Goal: Transaction & Acquisition: Purchase product/service

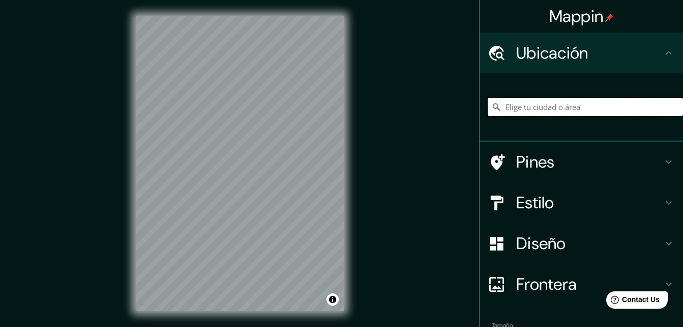
click at [525, 108] on input "Elige tu ciudad o área" at bounding box center [585, 107] width 195 height 18
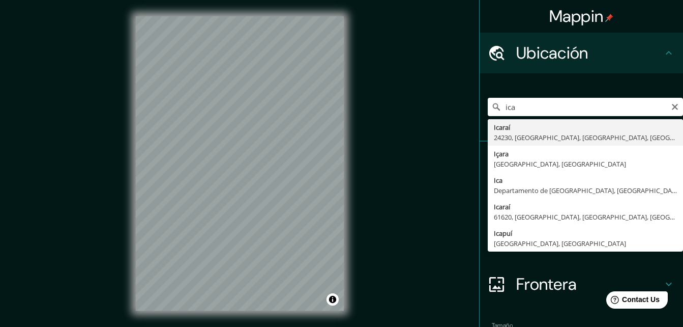
click at [432, 196] on div "Mappin Ubicación ica Icaraí 24230, [GEOGRAPHIC_DATA], [GEOGRAPHIC_DATA], [GEOGR…" at bounding box center [341, 171] width 683 height 343
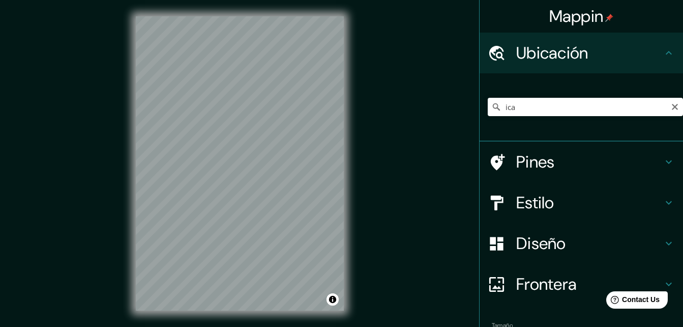
click at [532, 156] on h4 "Pines" at bounding box center [590, 162] width 147 height 20
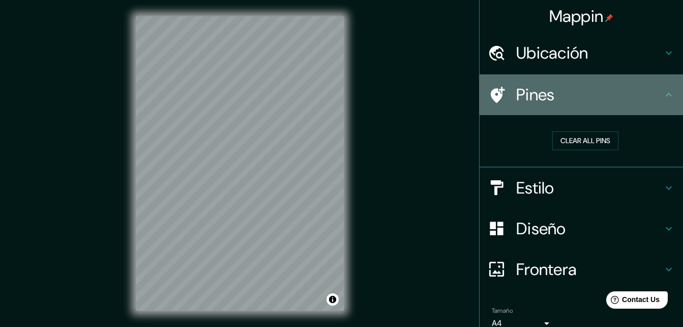
click at [663, 97] on icon at bounding box center [669, 95] width 12 height 12
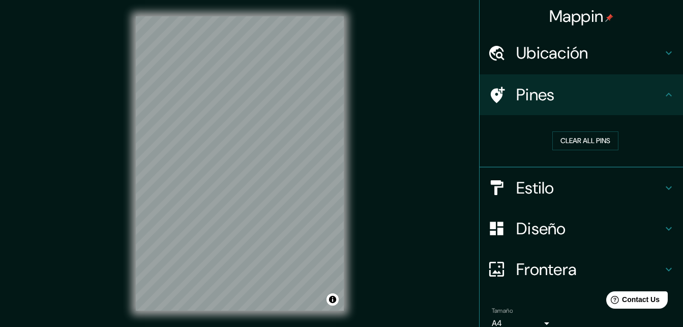
click at [666, 95] on icon at bounding box center [669, 95] width 12 height 12
click at [599, 144] on font "Clear all pins" at bounding box center [586, 140] width 50 height 13
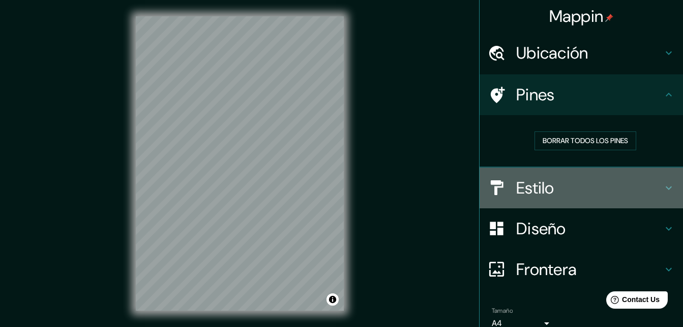
click at [532, 184] on h4 "Estilo" at bounding box center [590, 188] width 147 height 20
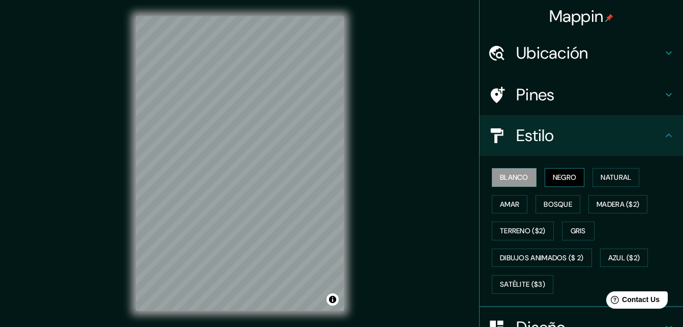
click at [553, 181] on font "Negro" at bounding box center [565, 177] width 24 height 13
click at [663, 57] on icon at bounding box center [669, 53] width 12 height 12
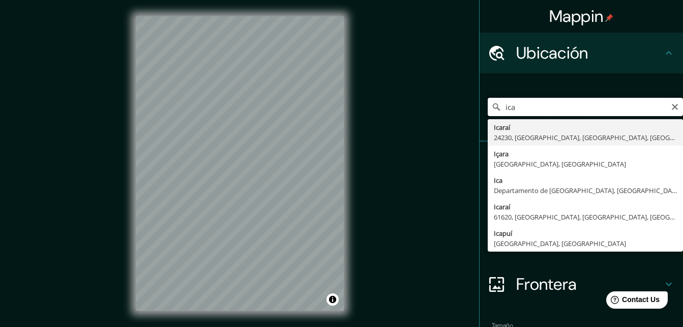
click at [549, 104] on input "ica" at bounding box center [585, 107] width 195 height 18
type input "i"
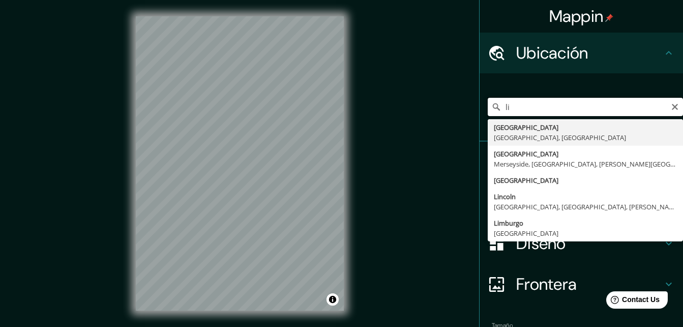
type input "l"
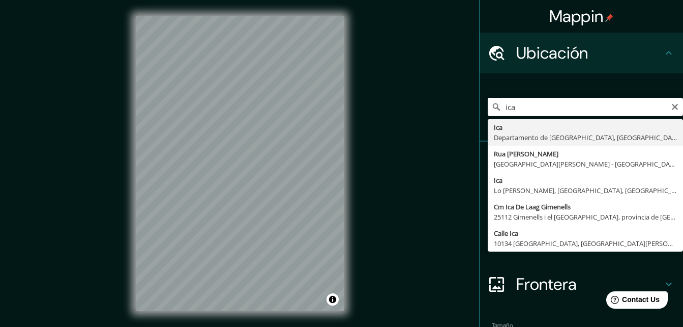
type input "Ica, [GEOGRAPHIC_DATA], [GEOGRAPHIC_DATA]"
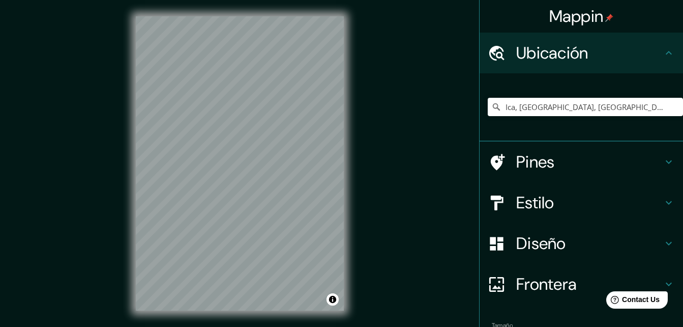
click at [420, 142] on div "Mappin Ubicación Ica, [GEOGRAPHIC_DATA], [GEOGRAPHIC_DATA] Ica [GEOGRAPHIC_DATA…" at bounding box center [341, 171] width 683 height 343
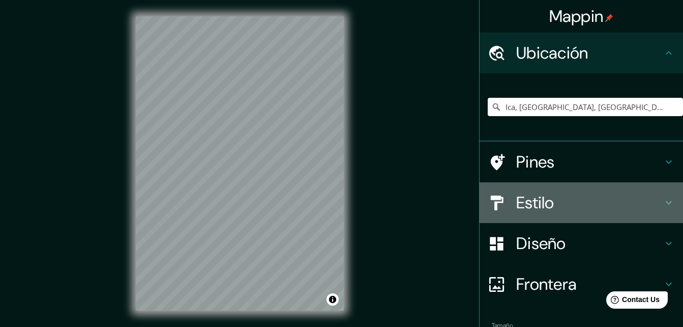
click at [543, 201] on h4 "Estilo" at bounding box center [590, 202] width 147 height 20
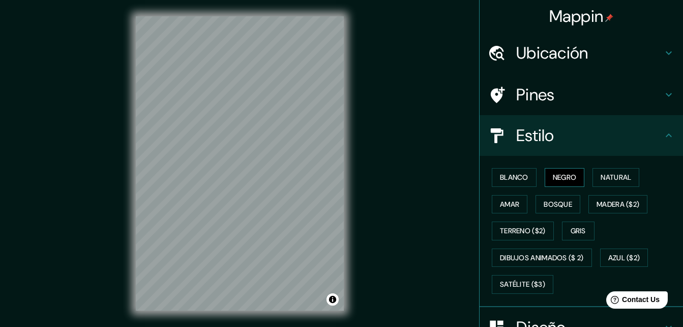
click at [555, 175] on font "Negro" at bounding box center [565, 177] width 24 height 13
drag, startPoint x: 506, startPoint y: 176, endPoint x: 496, endPoint y: 177, distance: 10.3
click at [506, 176] on font "Blanco" at bounding box center [514, 177] width 28 height 13
click at [563, 174] on font "Negro" at bounding box center [565, 177] width 24 height 13
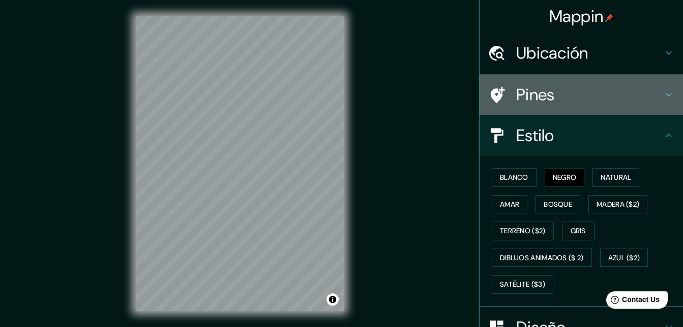
click at [624, 96] on h4 "Pines" at bounding box center [590, 94] width 147 height 20
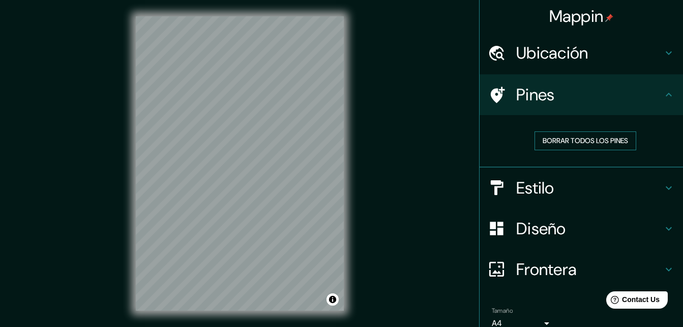
click at [622, 135] on font "Borrar todos los pines" at bounding box center [585, 140] width 85 height 13
click at [574, 139] on font "Borrar todos los pines" at bounding box center [585, 140] width 85 height 13
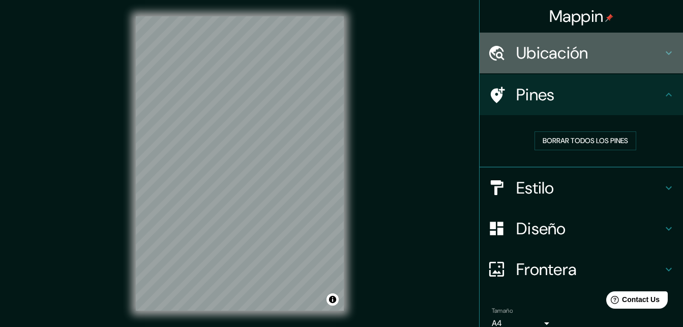
click at [663, 51] on icon at bounding box center [669, 53] width 12 height 12
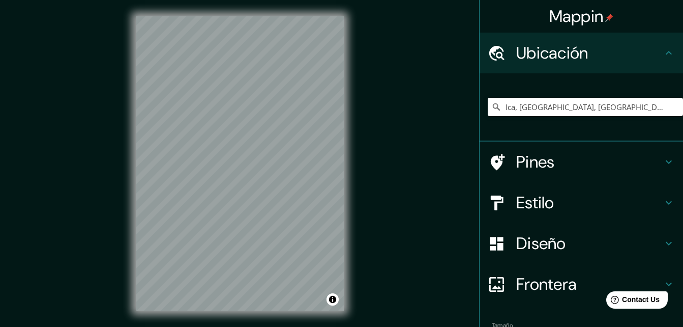
click at [443, 94] on div "Mappin Ubicación Ica, [GEOGRAPHIC_DATA], [GEOGRAPHIC_DATA] Ica [GEOGRAPHIC_DATA…" at bounding box center [341, 171] width 683 height 343
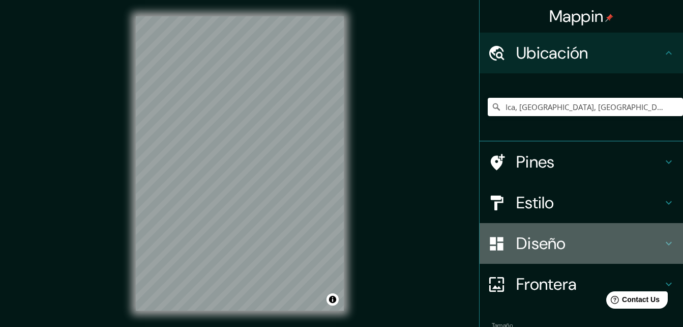
click at [554, 241] on h4 "Diseño" at bounding box center [590, 243] width 147 height 20
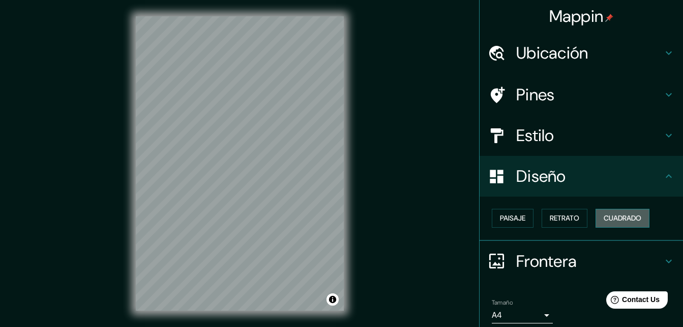
click at [624, 220] on font "Cuadrado" at bounding box center [623, 218] width 38 height 13
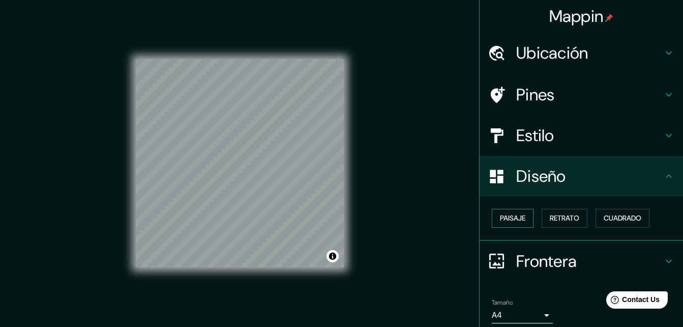
click at [508, 218] on font "Paisaje" at bounding box center [512, 218] width 25 height 13
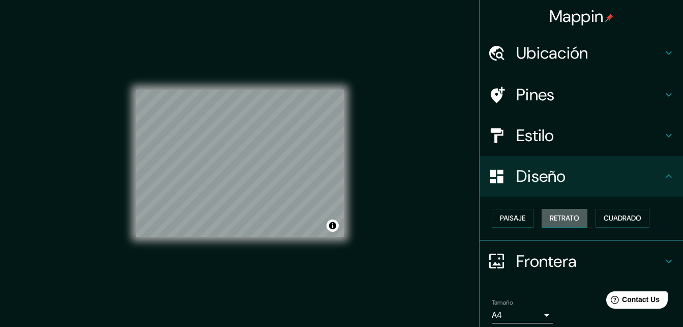
click at [542, 218] on button "Retrato" at bounding box center [565, 218] width 46 height 19
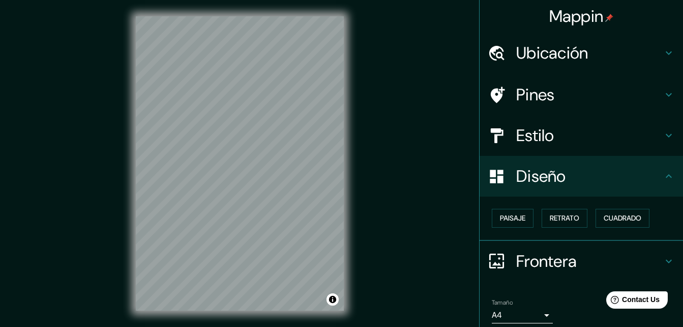
click at [420, 190] on div "Mappin Ubicación Ica, [GEOGRAPHIC_DATA], [GEOGRAPHIC_DATA] Ica [GEOGRAPHIC_DATA…" at bounding box center [341, 171] width 683 height 343
click at [529, 138] on h4 "Estilo" at bounding box center [590, 135] width 147 height 20
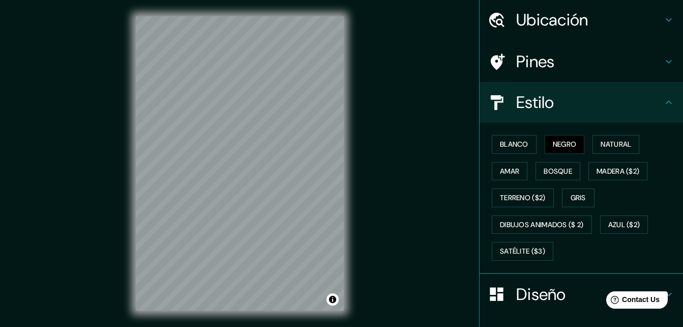
scroll to position [51, 0]
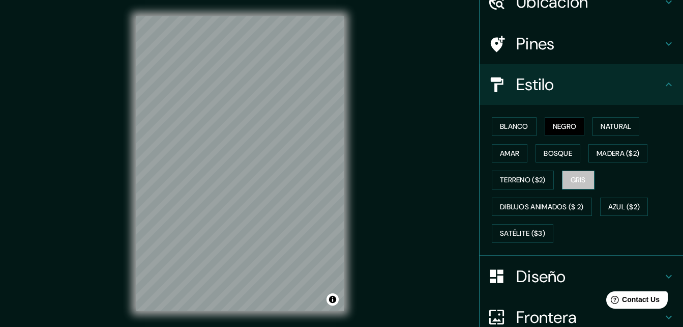
click at [577, 174] on font "Gris" at bounding box center [578, 180] width 15 height 13
click at [570, 153] on button "Bosque" at bounding box center [558, 153] width 45 height 19
click at [563, 154] on font "Bosque" at bounding box center [558, 153] width 28 height 13
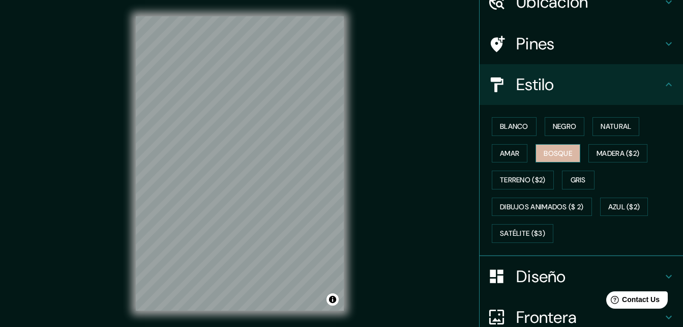
click at [563, 154] on font "Bosque" at bounding box center [558, 153] width 28 height 13
click at [614, 153] on font "Madera ($2)" at bounding box center [618, 153] width 43 height 13
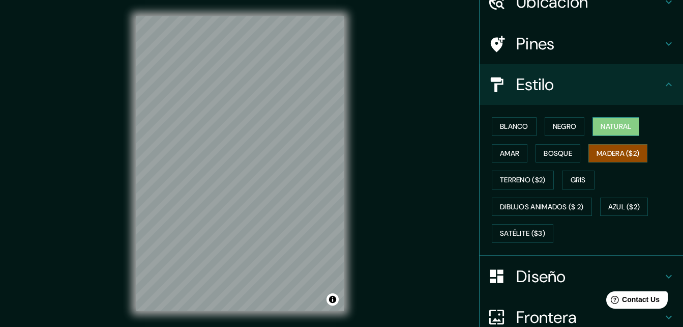
click at [613, 122] on font "Natural" at bounding box center [616, 126] width 31 height 13
click at [545, 118] on button "Negro" at bounding box center [565, 126] width 40 height 19
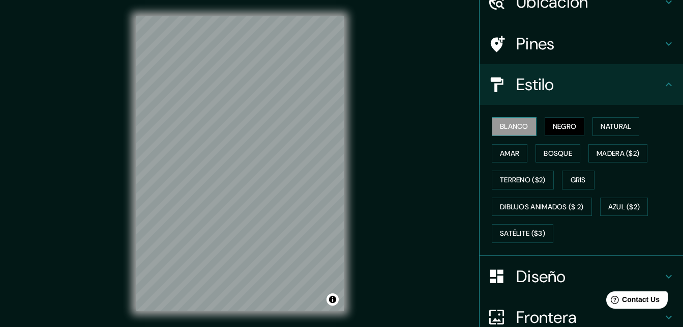
click at [516, 124] on font "Blanco" at bounding box center [514, 126] width 28 height 13
click at [560, 129] on font "Negro" at bounding box center [565, 126] width 24 height 13
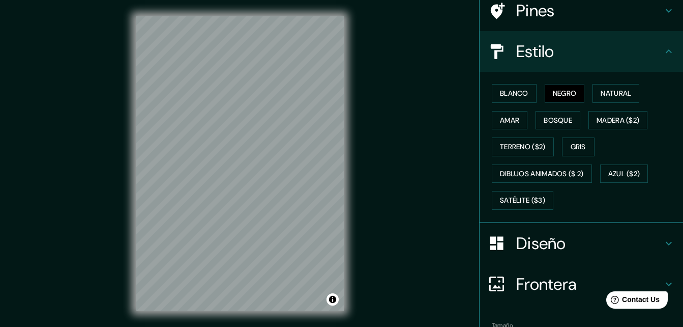
scroll to position [102, 0]
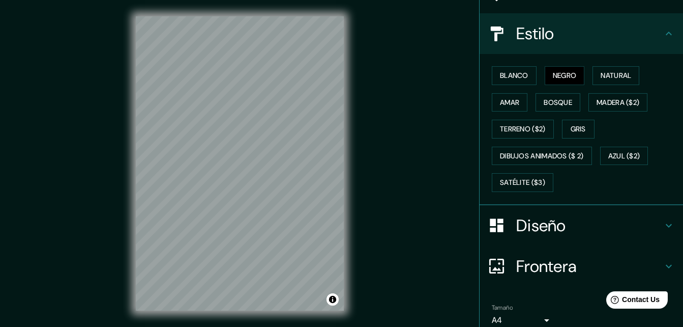
click at [366, 100] on div "Mappin Ubicación Ica, [GEOGRAPHIC_DATA], [GEOGRAPHIC_DATA] Ica [GEOGRAPHIC_DATA…" at bounding box center [341, 171] width 683 height 343
click at [561, 79] on font "Negro" at bounding box center [565, 75] width 24 height 13
click at [461, 109] on div "Mappin Ubicación Ica, [GEOGRAPHIC_DATA], [GEOGRAPHIC_DATA] Ica [GEOGRAPHIC_DATA…" at bounding box center [341, 171] width 683 height 343
click at [663, 33] on icon at bounding box center [669, 33] width 12 height 12
click at [666, 36] on icon at bounding box center [669, 33] width 12 height 12
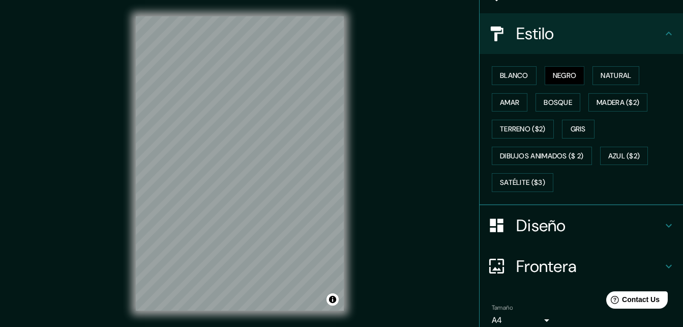
click at [395, 64] on div "Mappin Ubicación Ica, [GEOGRAPHIC_DATA], [GEOGRAPHIC_DATA] Ica [GEOGRAPHIC_DATA…" at bounding box center [341, 171] width 683 height 343
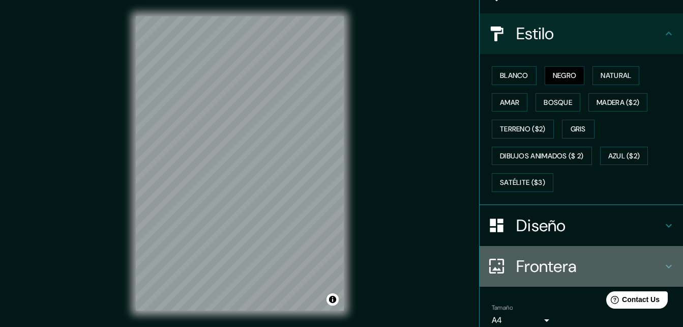
click at [506, 269] on div at bounding box center [502, 266] width 28 height 18
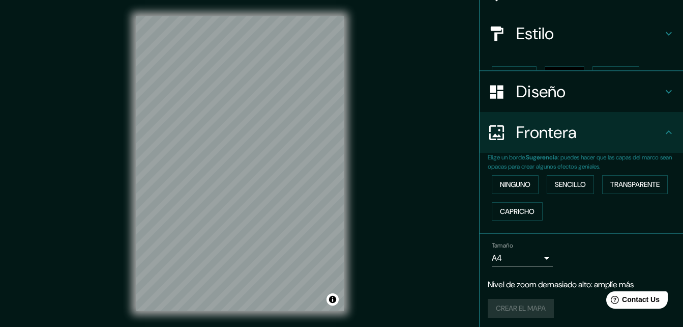
scroll to position [88, 0]
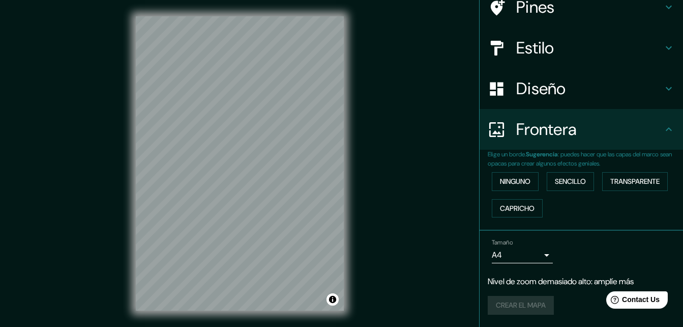
click at [434, 148] on div "Mappin Ubicación Ica, [GEOGRAPHIC_DATA], [GEOGRAPHIC_DATA] Ica [GEOGRAPHIC_DATA…" at bounding box center [341, 171] width 683 height 343
click at [372, 101] on div "Mappin Ubicación Ica, [GEOGRAPHIC_DATA], [GEOGRAPHIC_DATA] Ica [GEOGRAPHIC_DATA…" at bounding box center [341, 171] width 683 height 343
click at [663, 129] on icon at bounding box center [669, 129] width 12 height 12
click at [411, 92] on div "Mappin Ubicación Ica, [GEOGRAPHIC_DATA], [GEOGRAPHIC_DATA] Ica [GEOGRAPHIC_DATA…" at bounding box center [341, 171] width 683 height 343
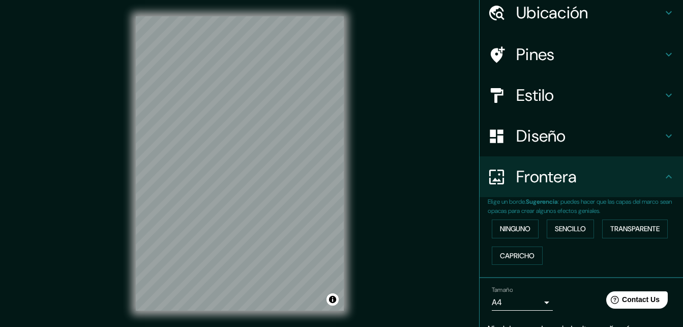
scroll to position [0, 0]
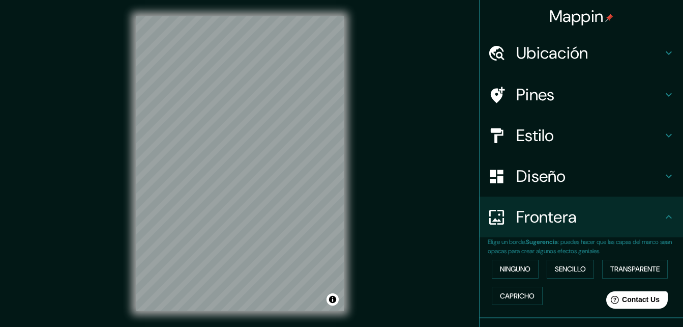
click at [546, 96] on h4 "Pines" at bounding box center [590, 94] width 147 height 20
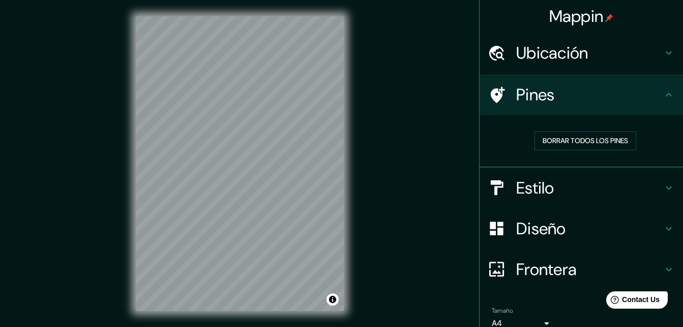
click at [533, 187] on h4 "Estilo" at bounding box center [590, 188] width 147 height 20
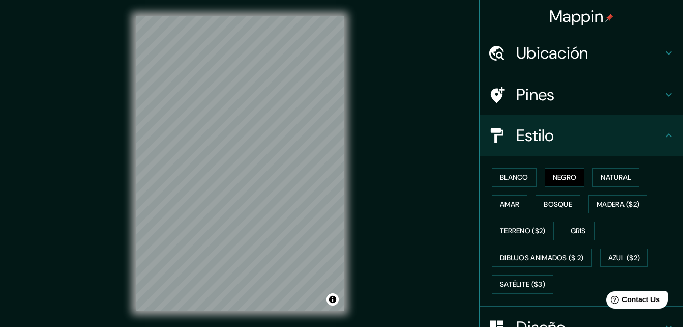
click at [418, 159] on div "Mappin Ubicación Ica, [GEOGRAPHIC_DATA], [GEOGRAPHIC_DATA] Ica [GEOGRAPHIC_DATA…" at bounding box center [341, 171] width 683 height 343
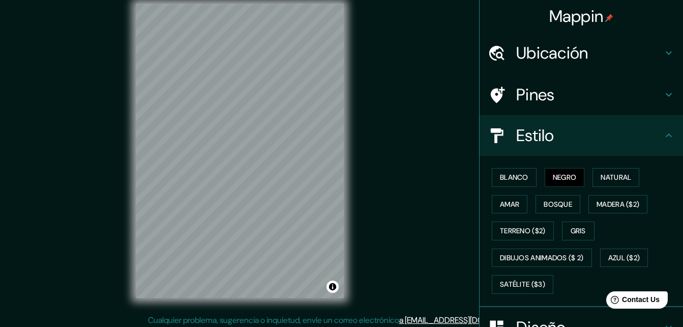
scroll to position [16, 0]
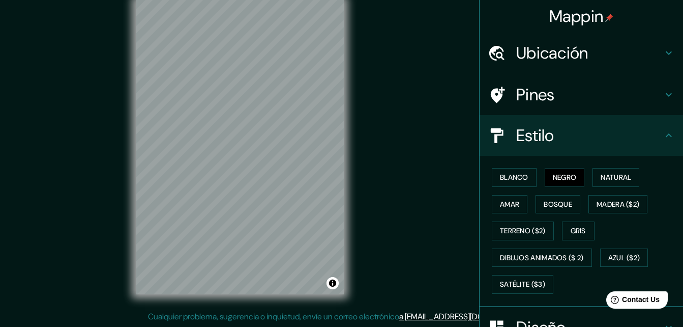
click at [365, 136] on div "Mappin Ubicación Ica, [GEOGRAPHIC_DATA], [GEOGRAPHIC_DATA] Ica [GEOGRAPHIC_DATA…" at bounding box center [341, 155] width 683 height 343
click at [507, 181] on font "Blanco" at bounding box center [514, 177] width 28 height 13
click at [421, 178] on div "Mappin Ubicación Ica, [GEOGRAPHIC_DATA], [GEOGRAPHIC_DATA] Ica [GEOGRAPHIC_DATA…" at bounding box center [341, 155] width 683 height 343
click at [550, 184] on button "Negro" at bounding box center [565, 177] width 40 height 19
click at [547, 95] on h4 "Pines" at bounding box center [590, 94] width 147 height 20
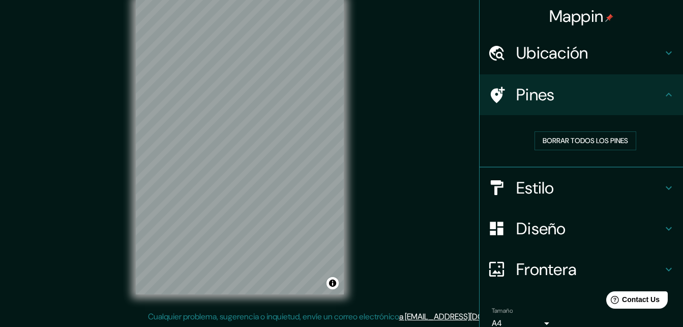
click at [573, 58] on h4 "Ubicación" at bounding box center [590, 53] width 147 height 20
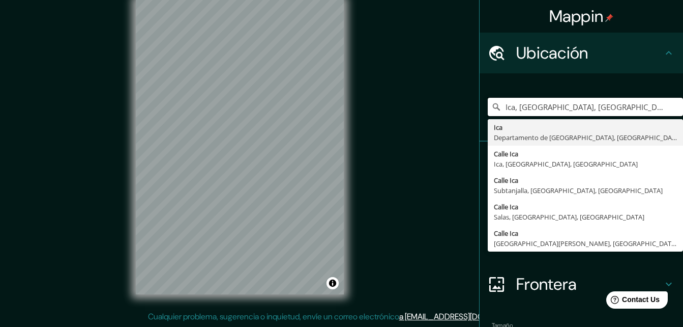
drag, startPoint x: 611, startPoint y: 111, endPoint x: 458, endPoint y: 121, distance: 153.0
click at [458, 121] on div "Mappin Ubicación Ica, [GEOGRAPHIC_DATA], [GEOGRAPHIC_DATA] Ica [GEOGRAPHIC_DATA…" at bounding box center [341, 155] width 683 height 343
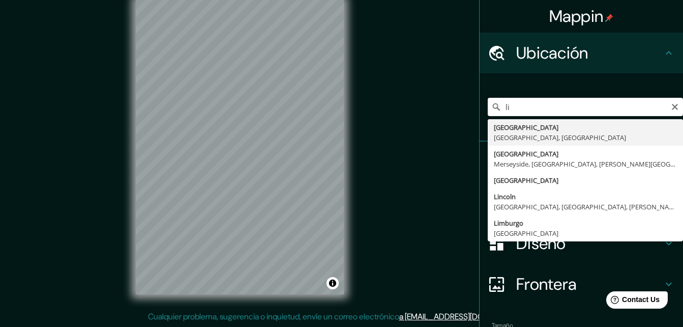
type input "[GEOGRAPHIC_DATA], [GEOGRAPHIC_DATA], [GEOGRAPHIC_DATA]"
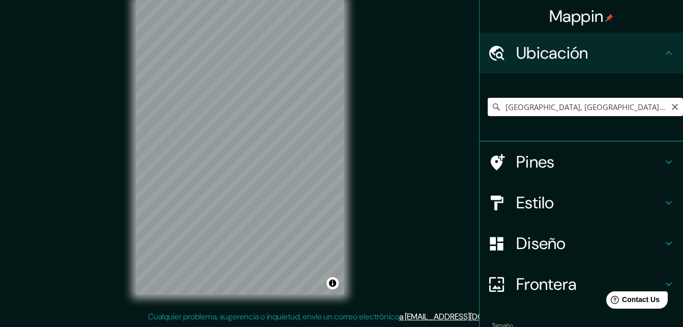
drag, startPoint x: 667, startPoint y: 108, endPoint x: 662, endPoint y: 108, distance: 5.6
click at [672, 108] on icon "Claro" at bounding box center [675, 107] width 6 height 6
click at [591, 109] on input "Elige tu ciudad o área" at bounding box center [585, 107] width 195 height 18
click at [537, 101] on input "[GEOGRAPHIC_DATA]" at bounding box center [585, 107] width 195 height 18
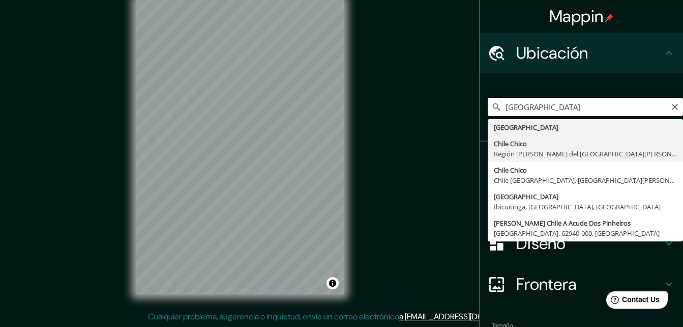
type input "Chile [GEOGRAPHIC_DATA], [GEOGRAPHIC_DATA][PERSON_NAME] del [GEOGRAPHIC_DATA][P…"
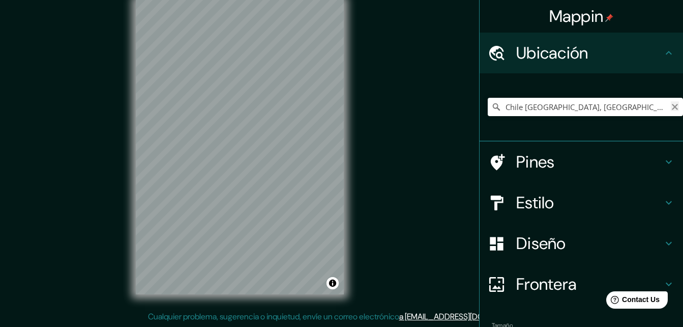
click at [672, 107] on icon "Claro" at bounding box center [675, 107] width 6 height 6
click at [578, 109] on input "Elige tu ciudad o área" at bounding box center [585, 107] width 195 height 18
click at [557, 109] on input "Elige tu ciudad o área" at bounding box center [585, 107] width 195 height 18
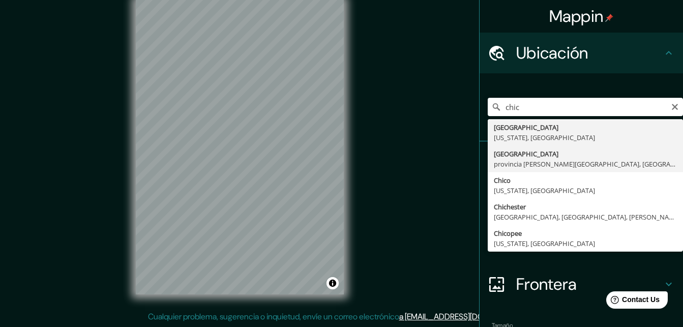
type input "[GEOGRAPHIC_DATA], provincia [PERSON_NAME][GEOGRAPHIC_DATA], [GEOGRAPHIC_DATA]"
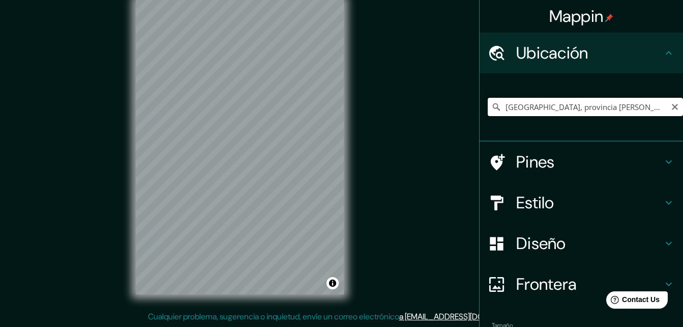
click at [666, 111] on input "[GEOGRAPHIC_DATA], provincia [PERSON_NAME][GEOGRAPHIC_DATA], [GEOGRAPHIC_DATA]" at bounding box center [585, 107] width 195 height 18
click at [672, 107] on icon "Claro" at bounding box center [675, 107] width 6 height 6
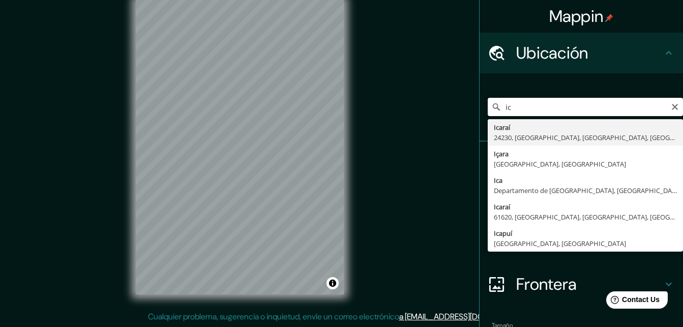
type input "i"
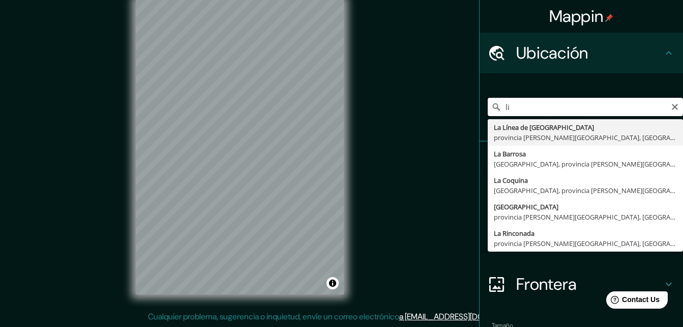
type input "l"
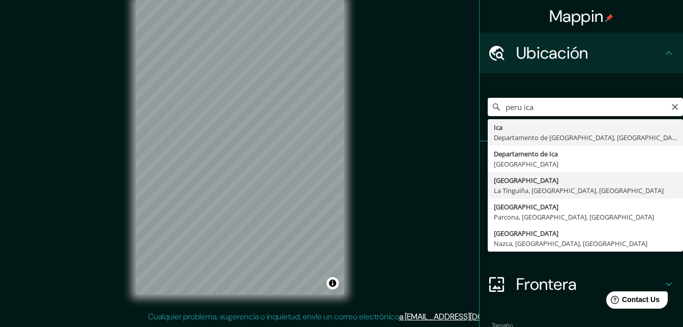
type input "[GEOGRAPHIC_DATA], [GEOGRAPHIC_DATA], [GEOGRAPHIC_DATA], [GEOGRAPHIC_DATA]"
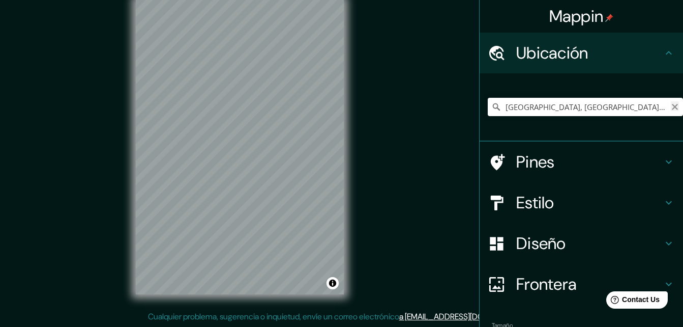
click at [671, 105] on icon "Claro" at bounding box center [675, 107] width 8 height 8
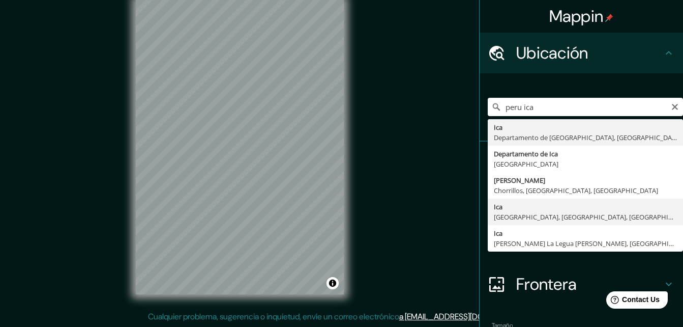
type input "Ica, [GEOGRAPHIC_DATA], [GEOGRAPHIC_DATA], [GEOGRAPHIC_DATA]"
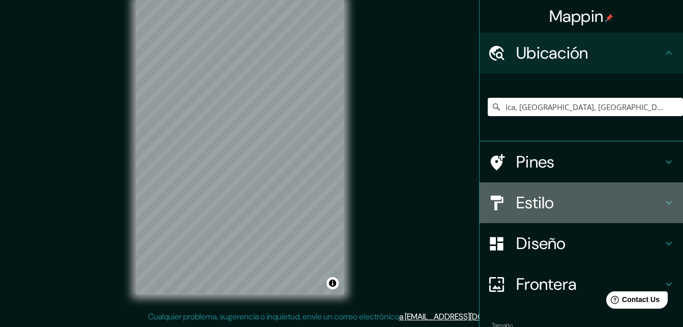
click at [532, 203] on h4 "Estilo" at bounding box center [590, 202] width 147 height 20
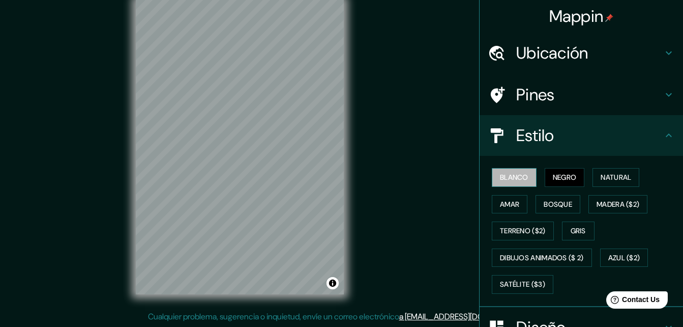
click at [511, 178] on font "Blanco" at bounding box center [514, 177] width 28 height 13
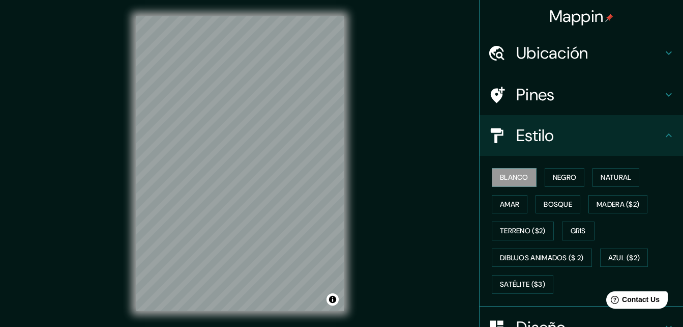
scroll to position [16, 0]
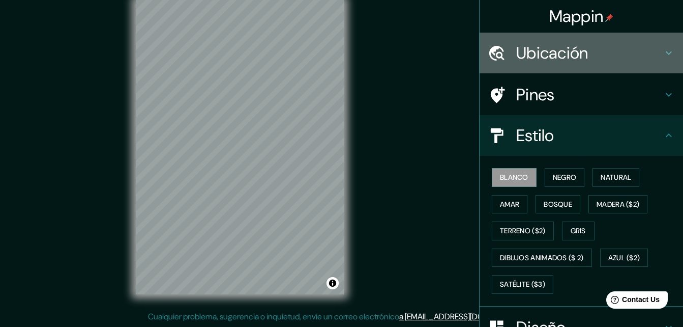
click at [529, 41] on div "Ubicación" at bounding box center [582, 53] width 204 height 41
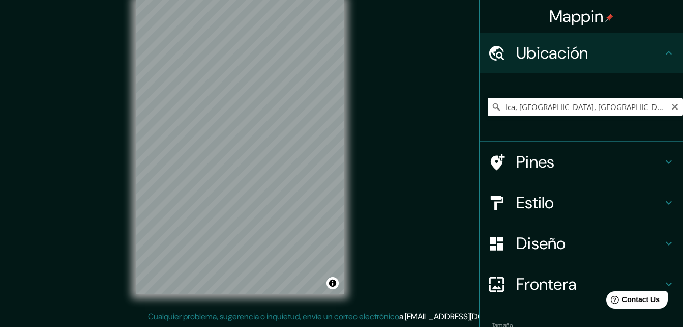
click at [672, 107] on icon "Claro" at bounding box center [675, 107] width 6 height 6
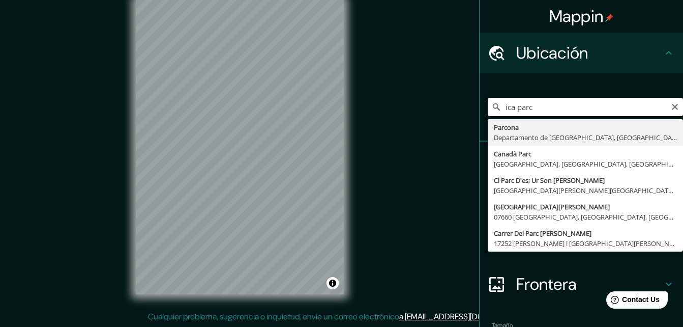
type input "Parcona, [GEOGRAPHIC_DATA], [GEOGRAPHIC_DATA]"
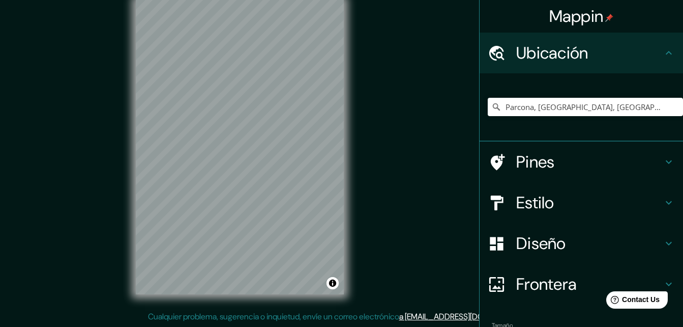
click at [78, 69] on div "Mappin Ubicación Parcona, [GEOGRAPHIC_DATA], [GEOGRAPHIC_DATA] Pines Estilo Dis…" at bounding box center [341, 155] width 683 height 343
click at [378, 89] on div "Mappin Ubicación Parcona, [GEOGRAPHIC_DATA], [GEOGRAPHIC_DATA] Pines Estilo Dis…" at bounding box center [341, 155] width 683 height 343
click at [524, 209] on h4 "Estilo" at bounding box center [590, 202] width 147 height 20
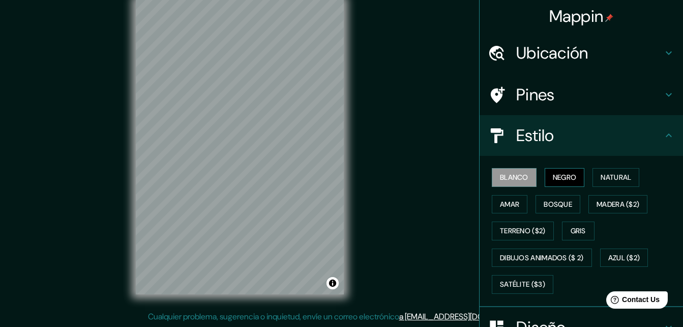
click at [561, 178] on font "Negro" at bounding box center [565, 177] width 24 height 13
click at [217, 142] on div "© Mapbox © OpenStreetMap Improve this map" at bounding box center [240, 147] width 241 height 327
drag, startPoint x: 347, startPoint y: 143, endPoint x: 291, endPoint y: 310, distance: 175.9
click at [293, 313] on div "Mappin Ubicación Parcona, [GEOGRAPHIC_DATA], [GEOGRAPHIC_DATA] Pines Estilo Bla…" at bounding box center [341, 155] width 683 height 343
click at [258, 149] on div at bounding box center [261, 146] width 8 height 8
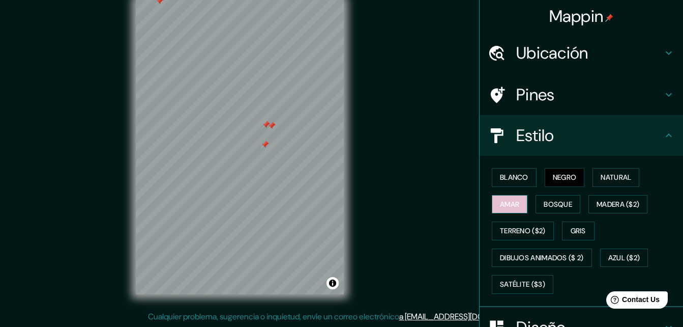
click at [513, 204] on font "Amar" at bounding box center [509, 204] width 19 height 13
click at [561, 202] on font "Bosque" at bounding box center [558, 204] width 28 height 13
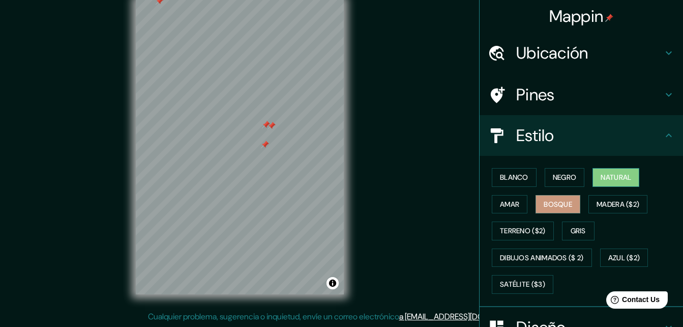
click at [608, 182] on font "Natural" at bounding box center [616, 177] width 31 height 13
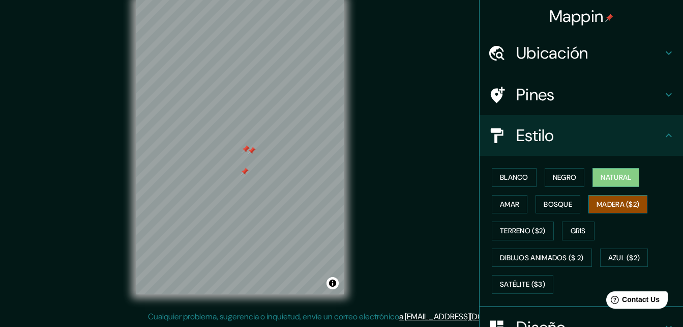
click at [627, 203] on font "Madera ($2)" at bounding box center [618, 204] width 43 height 13
click at [575, 232] on font "Gris" at bounding box center [578, 230] width 15 height 13
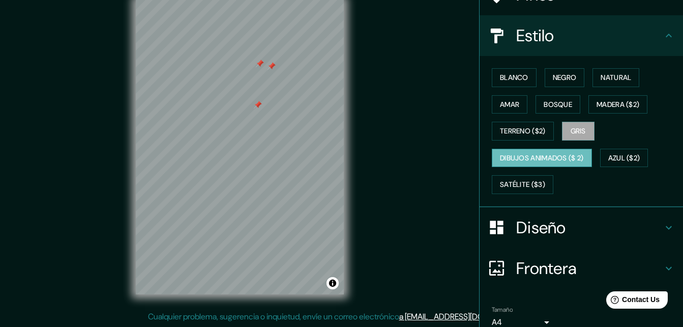
scroll to position [102, 0]
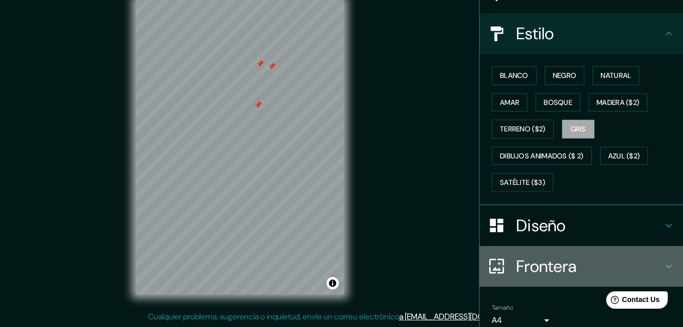
click at [593, 269] on h4 "Frontera" at bounding box center [590, 266] width 147 height 20
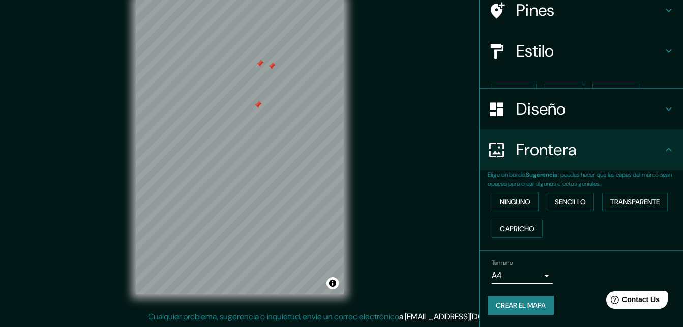
scroll to position [67, 0]
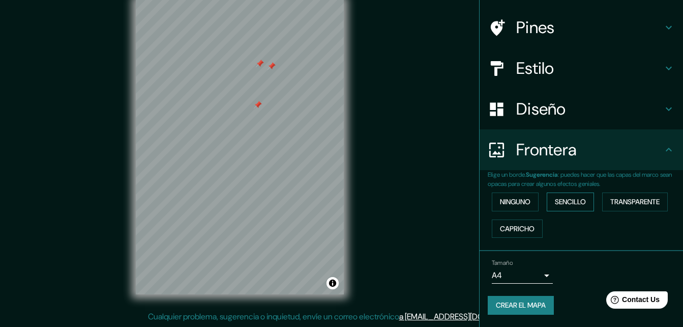
click at [561, 208] on font "Sencillo" at bounding box center [570, 201] width 31 height 13
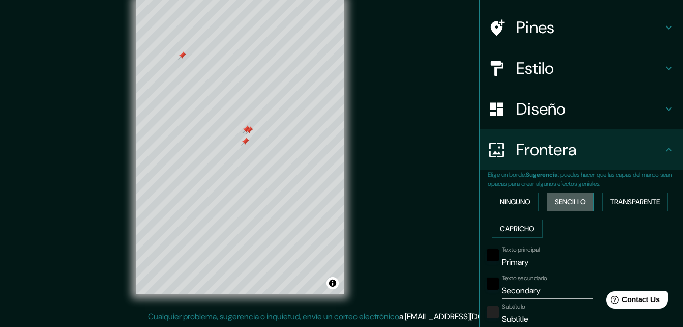
click at [574, 197] on font "Sencillo" at bounding box center [570, 201] width 31 height 13
type input "164"
type input "33"
click at [611, 200] on font "Transparente" at bounding box center [635, 201] width 49 height 13
click at [516, 228] on font "Capricho" at bounding box center [517, 228] width 35 height 13
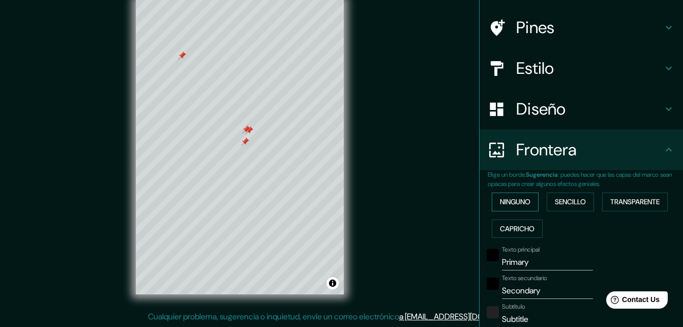
click at [513, 209] on button "Ninguno" at bounding box center [515, 201] width 47 height 19
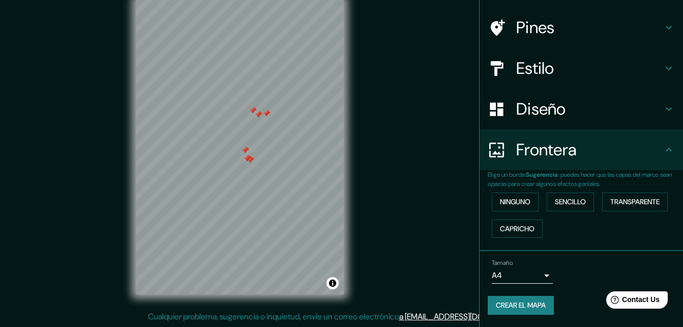
click at [243, 0] on div at bounding box center [240, 0] width 208 height 0
click at [263, 110] on div at bounding box center [267, 113] width 8 height 8
click at [261, 114] on div at bounding box center [258, 115] width 8 height 8
click at [255, 113] on div at bounding box center [252, 111] width 8 height 8
click at [246, 164] on div at bounding box center [246, 164] width 8 height 8
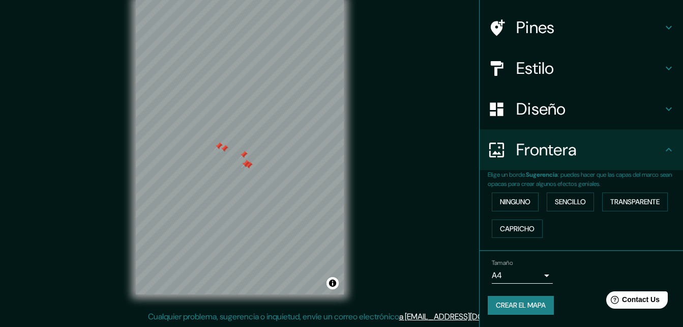
click at [247, 165] on div at bounding box center [246, 164] width 8 height 8
click at [249, 165] on div at bounding box center [246, 164] width 8 height 8
click at [249, 165] on div at bounding box center [249, 165] width 8 height 8
click at [244, 158] on div at bounding box center [244, 155] width 8 height 8
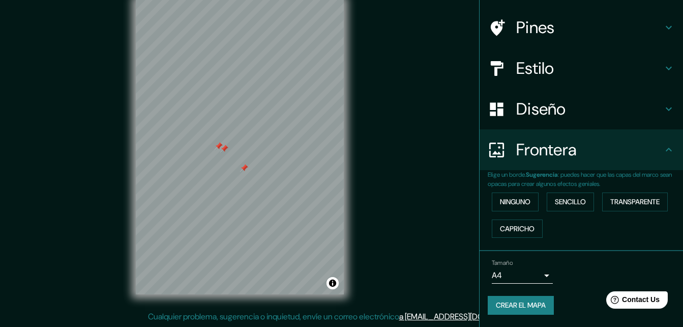
click at [224, 149] on div at bounding box center [224, 149] width 8 height 8
click at [220, 149] on div at bounding box center [219, 146] width 8 height 8
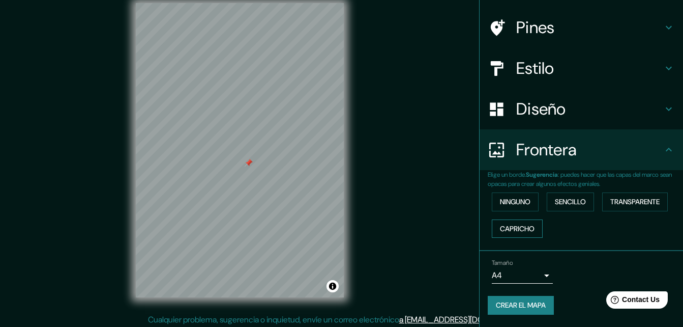
scroll to position [16, 0]
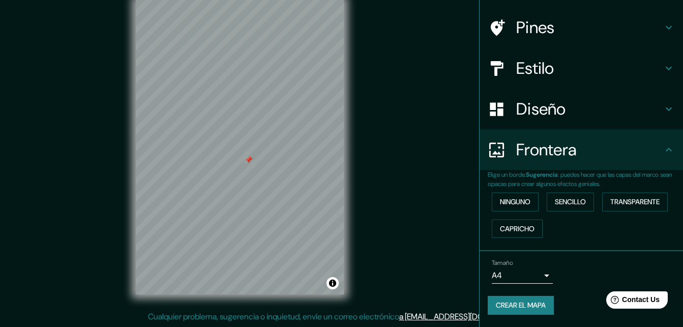
click at [539, 273] on body "Mappin Ubicación Parcona, [GEOGRAPHIC_DATA], [GEOGRAPHIC_DATA] Pines Estilo Dis…" at bounding box center [341, 147] width 683 height 327
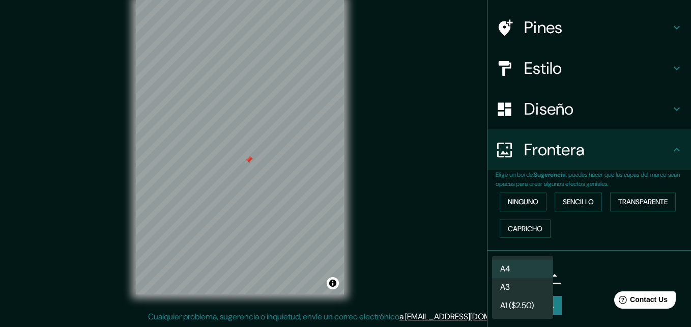
click at [519, 284] on li "A3" at bounding box center [522, 287] width 61 height 18
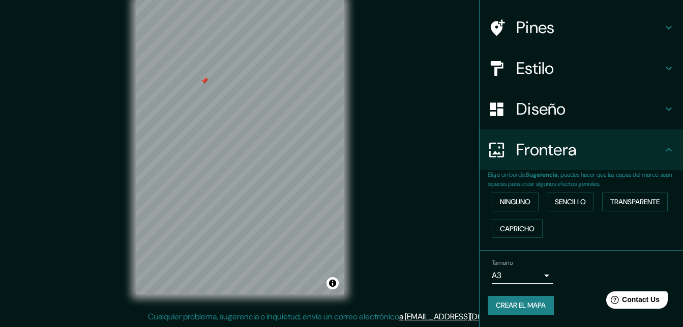
drag, startPoint x: 206, startPoint y: 92, endPoint x: 204, endPoint y: 83, distance: 8.9
click at [204, 83] on div at bounding box center [205, 81] width 8 height 8
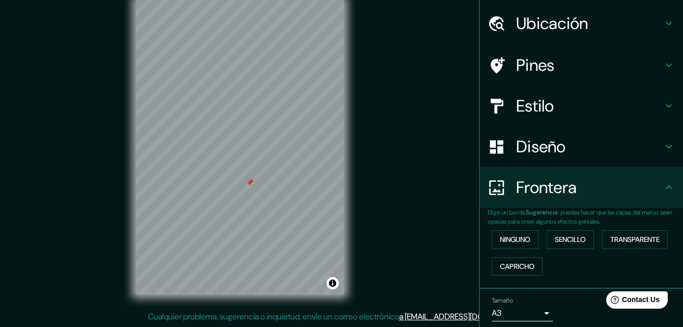
scroll to position [0, 0]
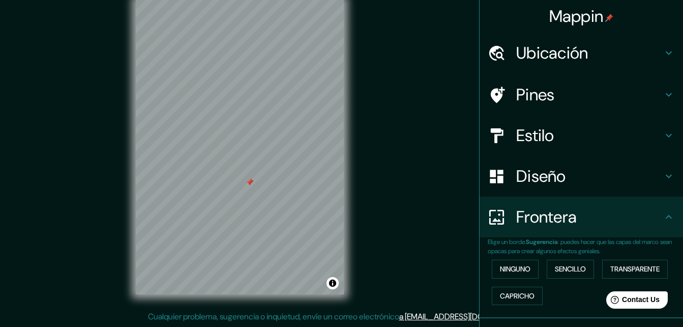
click at [534, 131] on h4 "Estilo" at bounding box center [590, 135] width 147 height 20
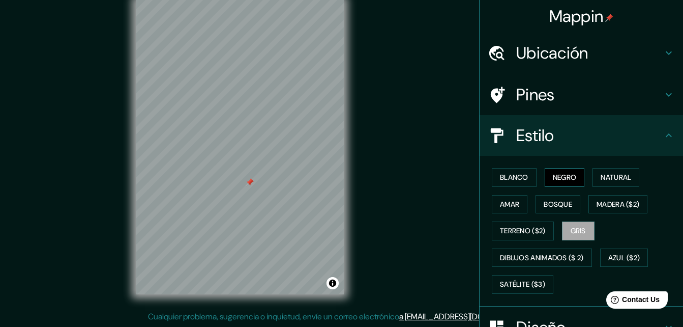
click at [545, 176] on button "Negro" at bounding box center [565, 177] width 40 height 19
click at [513, 182] on font "Blanco" at bounding box center [514, 177] width 28 height 13
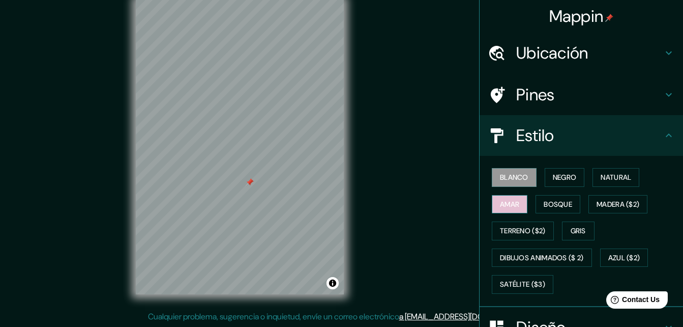
click at [503, 207] on font "Amar" at bounding box center [509, 204] width 19 height 13
click at [553, 181] on font "Negro" at bounding box center [565, 177] width 24 height 13
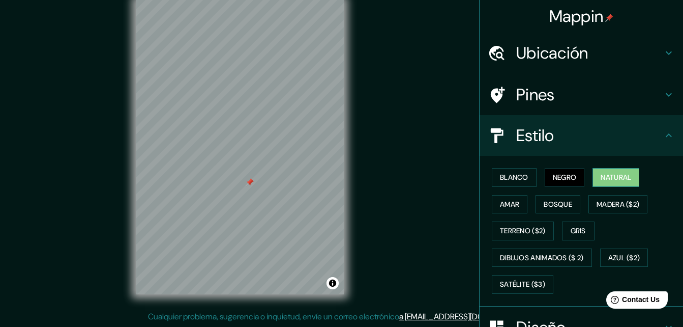
click at [611, 182] on font "Natural" at bounding box center [616, 177] width 31 height 13
click at [565, 178] on font "Negro" at bounding box center [565, 177] width 24 height 13
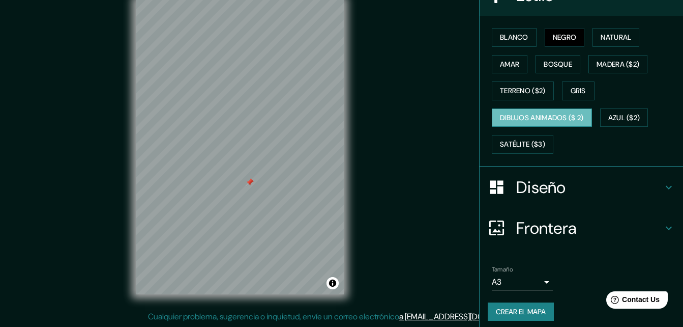
scroll to position [146, 0]
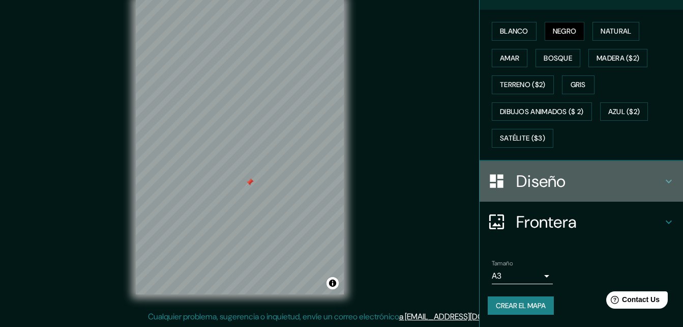
click at [543, 185] on h4 "Diseño" at bounding box center [590, 181] width 147 height 20
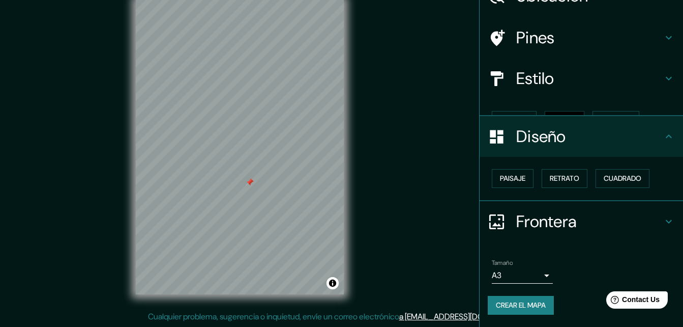
scroll to position [39, 0]
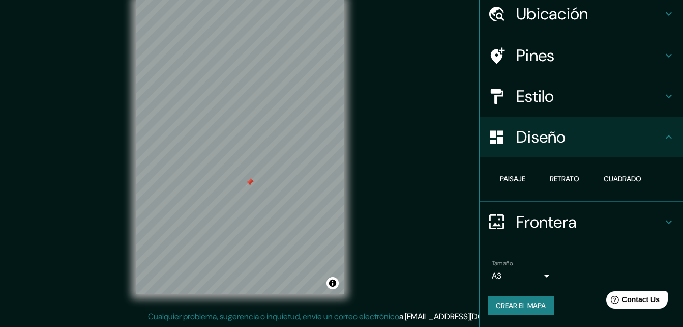
click at [513, 184] on font "Paisaje" at bounding box center [512, 179] width 25 height 13
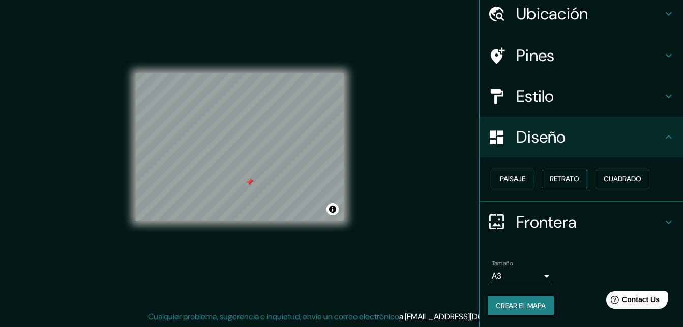
click at [564, 182] on font "Retrato" at bounding box center [565, 179] width 30 height 13
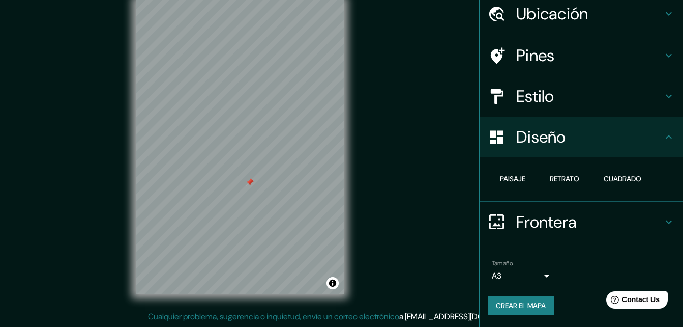
click at [621, 180] on font "Cuadrado" at bounding box center [623, 179] width 38 height 13
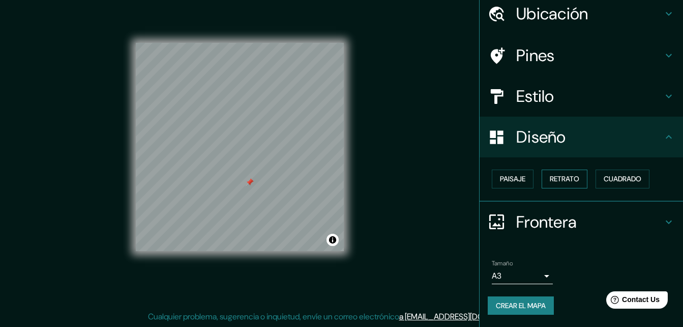
drag, startPoint x: 584, startPoint y: 176, endPoint x: 557, endPoint y: 174, distance: 27.0
click at [581, 176] on div "Paisaje Retrato Cuadrado" at bounding box center [585, 178] width 195 height 27
click at [557, 174] on font "Retrato" at bounding box center [565, 179] width 30 height 13
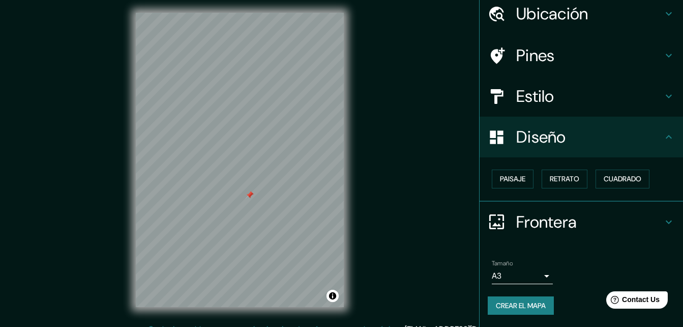
scroll to position [0, 0]
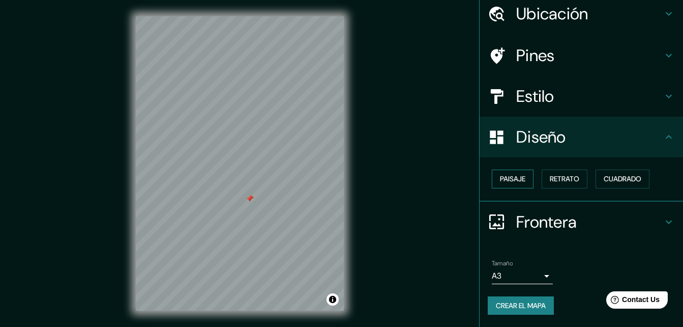
click at [507, 178] on font "Paisaje" at bounding box center [512, 179] width 25 height 13
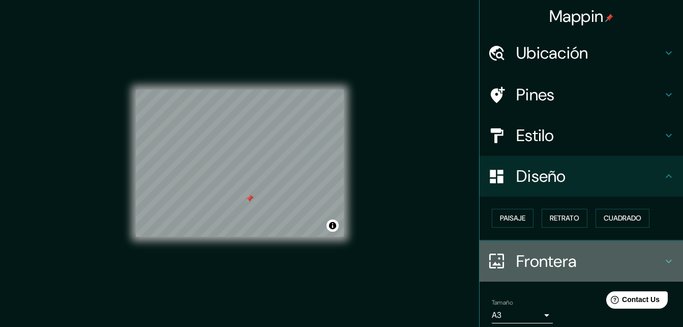
click at [663, 259] on icon at bounding box center [669, 261] width 12 height 12
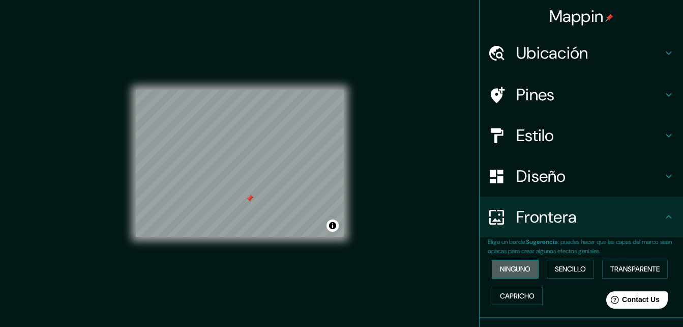
click at [517, 269] on font "Ninguno" at bounding box center [515, 269] width 31 height 13
click at [663, 179] on icon at bounding box center [669, 176] width 12 height 12
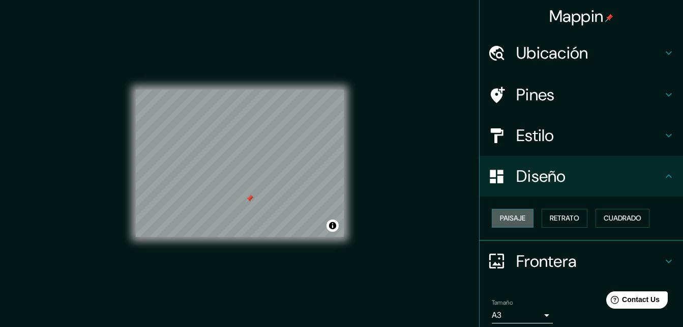
click at [514, 218] on font "Paisaje" at bounding box center [512, 218] width 25 height 13
click at [550, 217] on font "Retrato" at bounding box center [565, 218] width 30 height 13
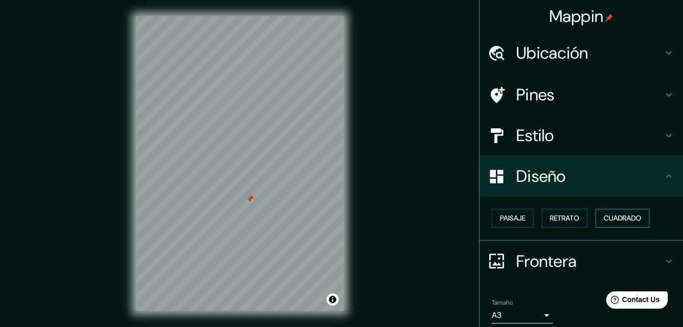
click at [604, 216] on font "Cuadrado" at bounding box center [623, 218] width 38 height 13
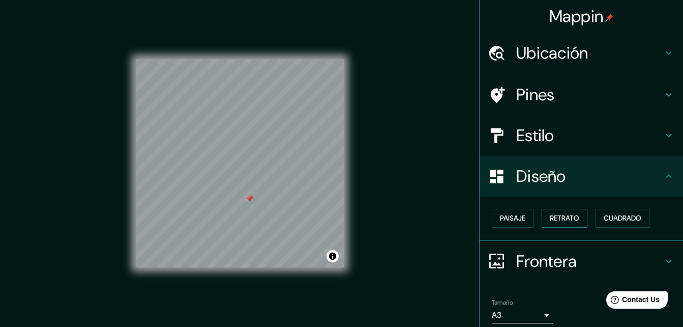
click at [565, 217] on font "Retrato" at bounding box center [565, 218] width 30 height 13
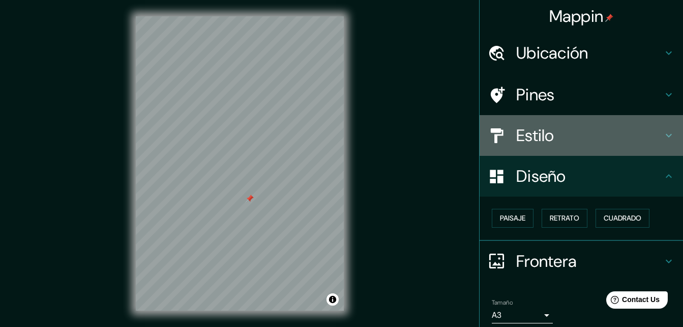
click at [567, 134] on h4 "Estilo" at bounding box center [590, 135] width 147 height 20
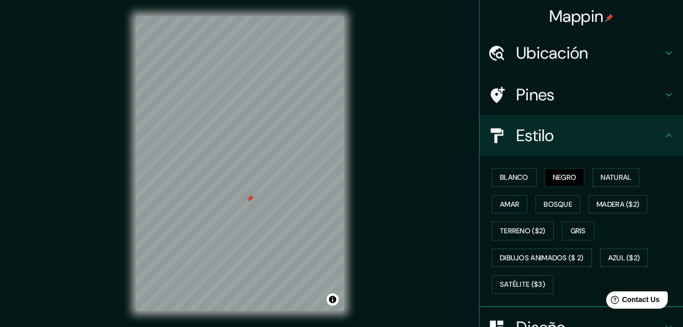
click at [554, 98] on h4 "Pines" at bounding box center [590, 94] width 147 height 20
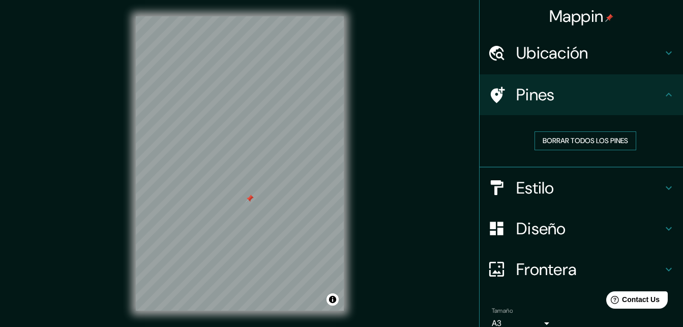
click at [596, 140] on font "Borrar todos los pines" at bounding box center [585, 140] width 85 height 13
click at [445, 148] on div "Mappin Ubicación Parcona, [GEOGRAPHIC_DATA], [GEOGRAPHIC_DATA] Pines Borrar tod…" at bounding box center [341, 171] width 683 height 343
click at [663, 95] on icon at bounding box center [669, 95] width 12 height 12
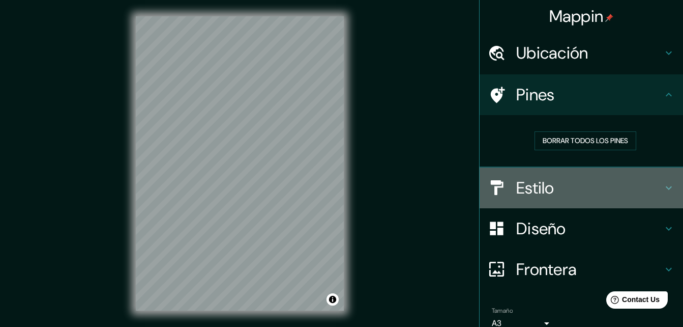
click at [561, 191] on h4 "Estilo" at bounding box center [590, 188] width 147 height 20
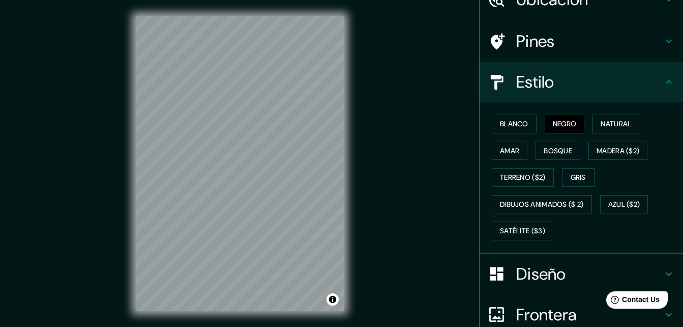
scroll to position [146, 0]
